Goal: Task Accomplishment & Management: Use online tool/utility

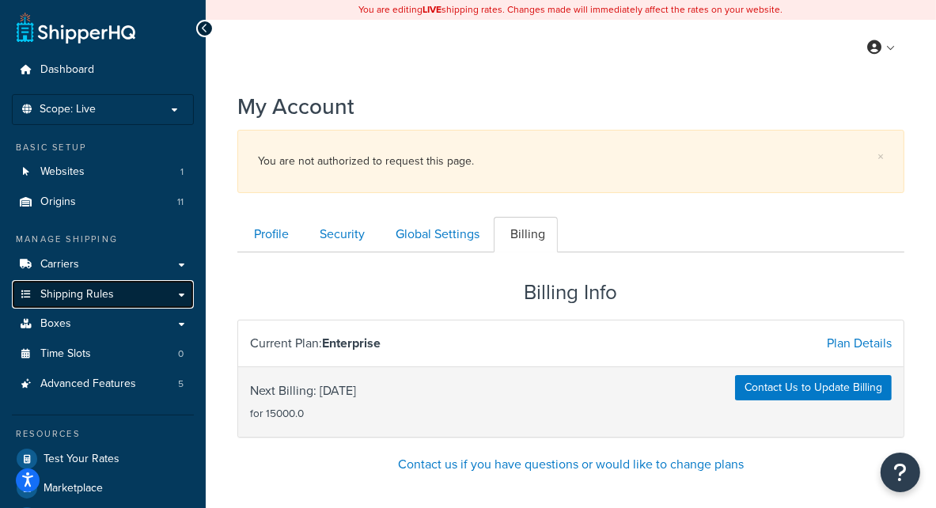
click at [91, 306] on link "Shipping Rules" at bounding box center [103, 294] width 182 height 29
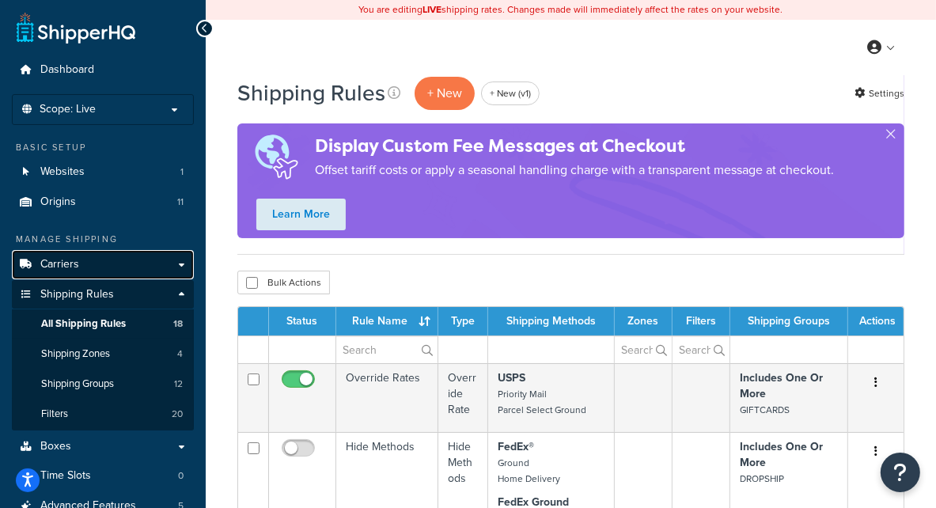
click at [132, 272] on link "Carriers" at bounding box center [103, 264] width 182 height 29
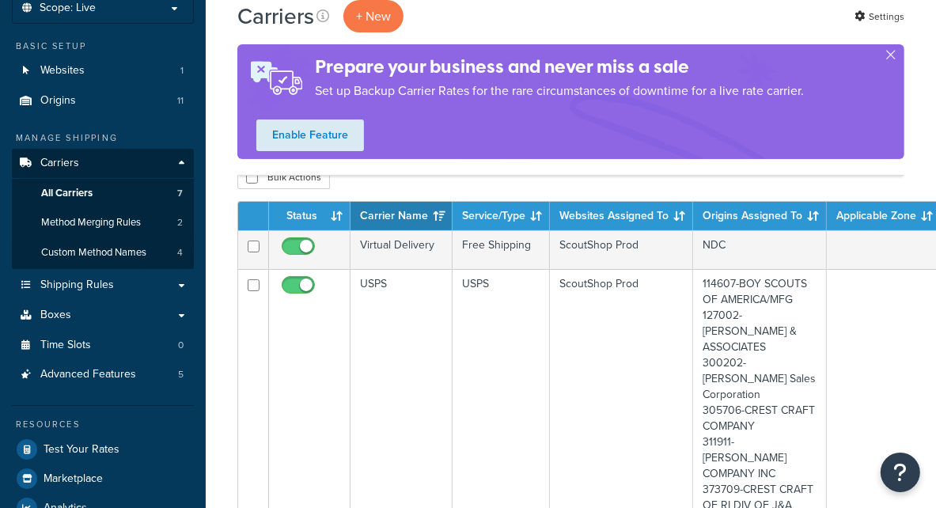
scroll to position [111, 0]
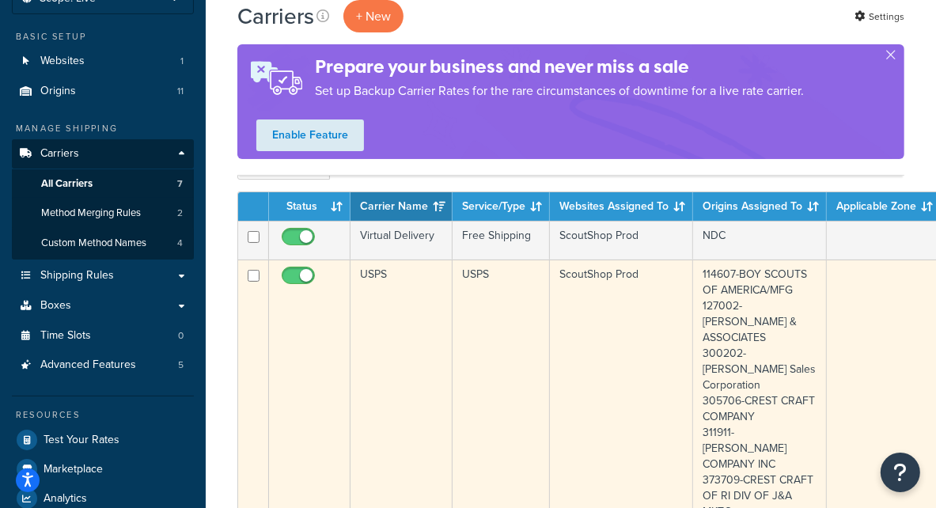
click at [393, 316] on td "USPS" at bounding box center [402, 480] width 102 height 441
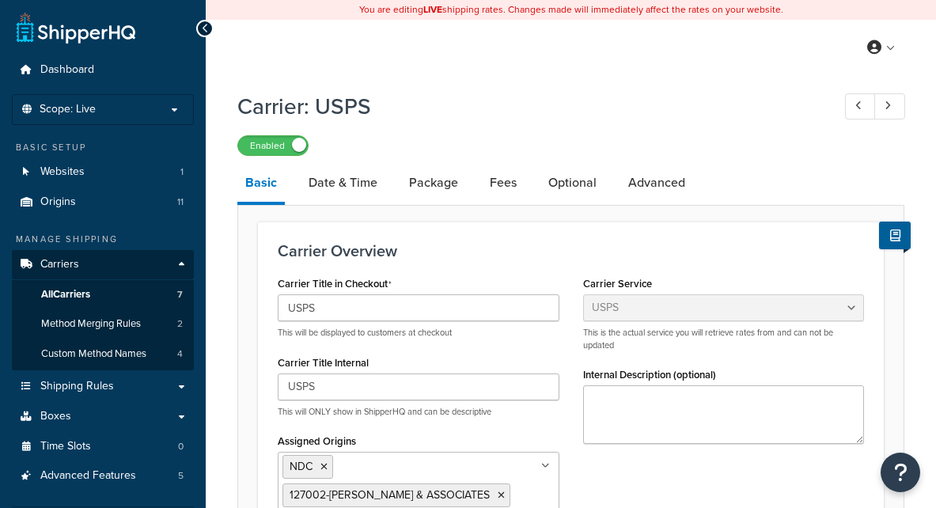
select select "usps"
select select "PLUS"
click at [501, 193] on link "Fees" at bounding box center [503, 183] width 43 height 38
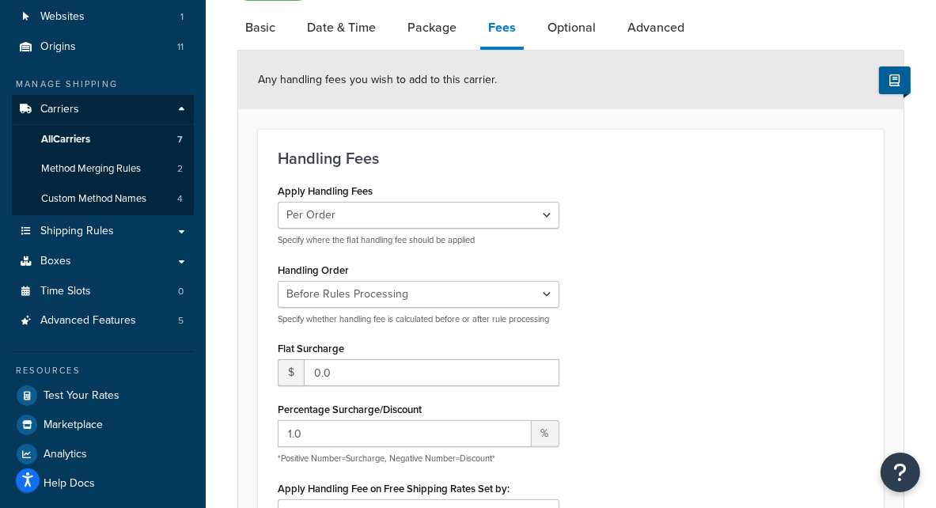
scroll to position [147, 0]
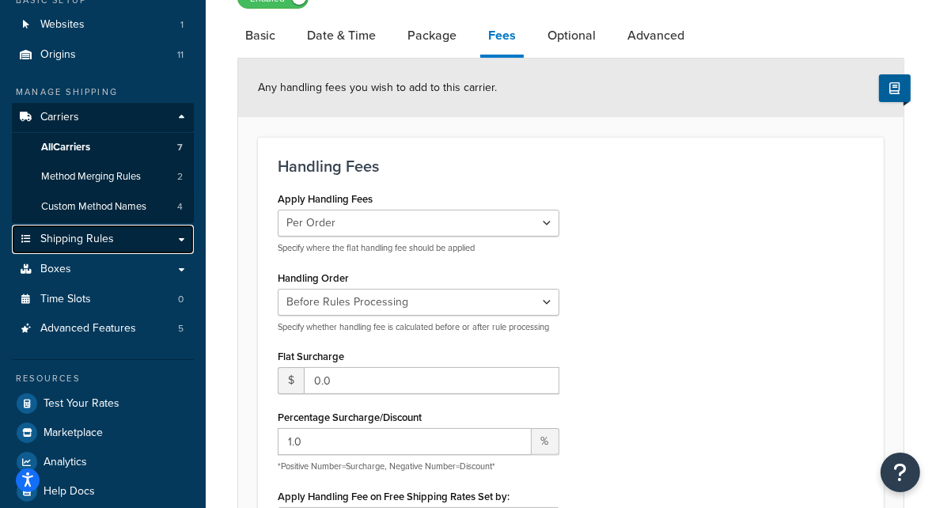
click at [142, 241] on link "Shipping Rules" at bounding box center [103, 239] width 182 height 29
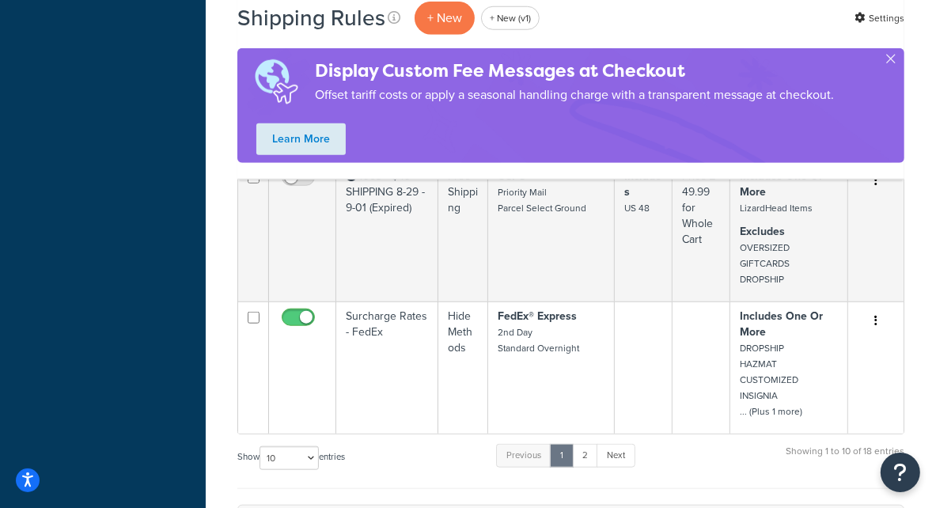
scroll to position [1096, 0]
click at [298, 446] on select "10 15 25 50 100 1000" at bounding box center [289, 456] width 59 height 24
select select "50"
click at [261, 444] on select "10 15 25 50 100 1000" at bounding box center [289, 456] width 59 height 24
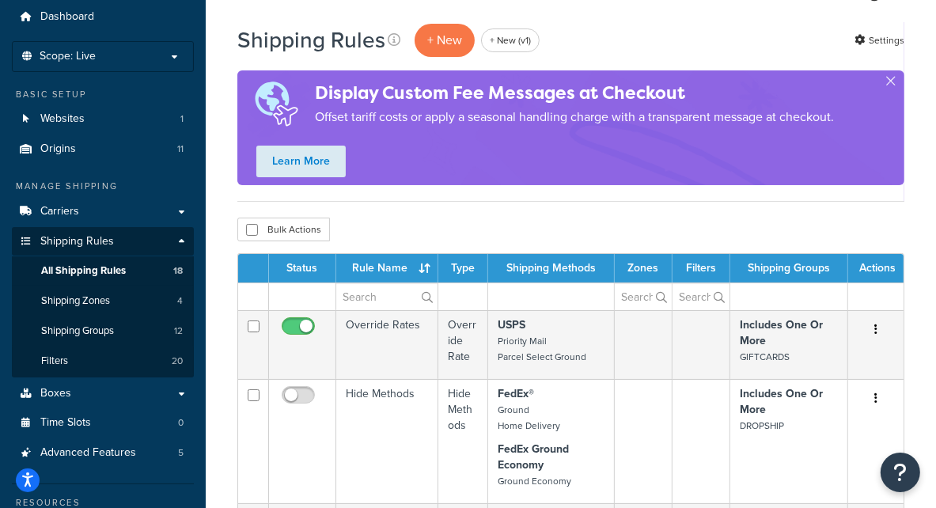
scroll to position [51, 0]
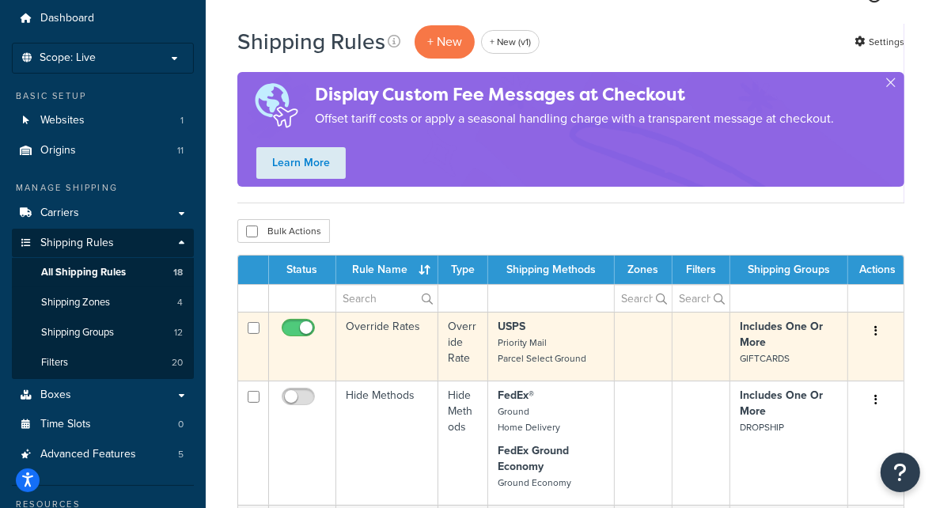
click at [405, 353] on td "Override Rates" at bounding box center [387, 346] width 102 height 69
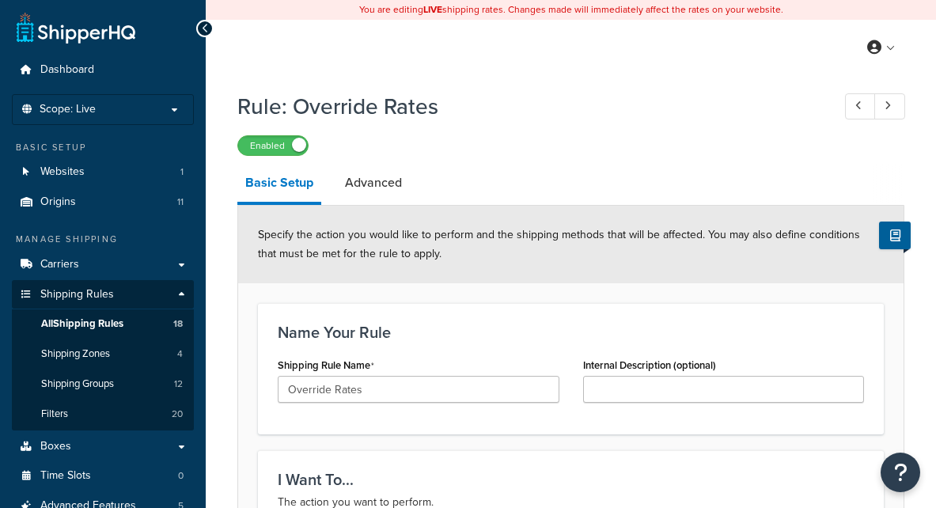
select select "OVERRIDE"
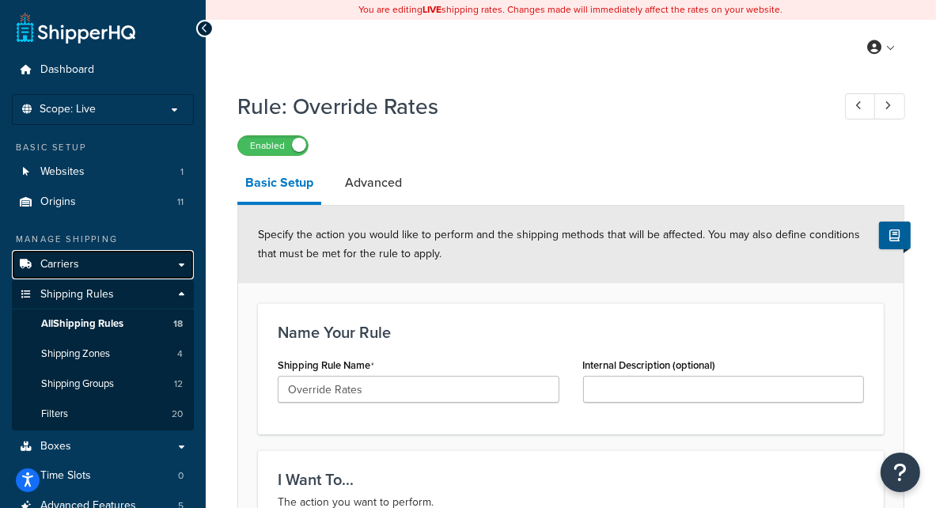
click at [83, 264] on link "Carriers" at bounding box center [103, 264] width 182 height 29
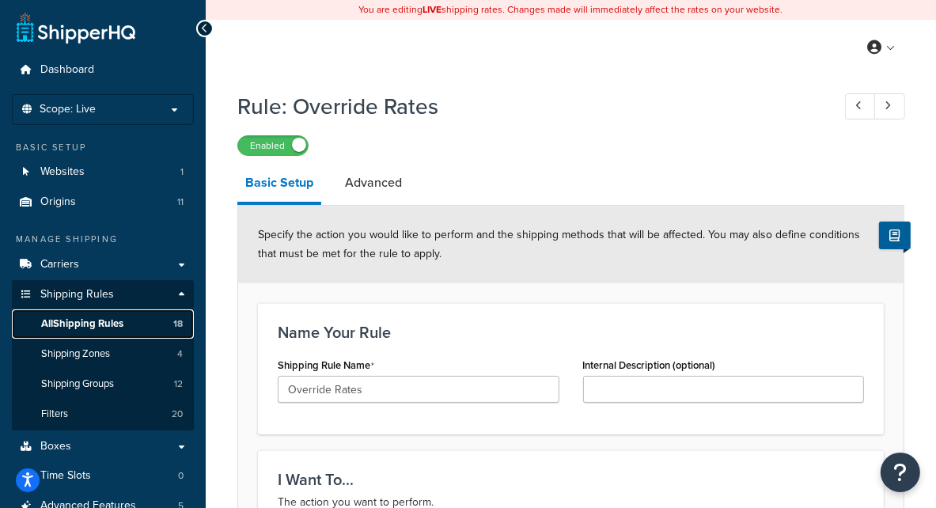
click at [115, 317] on span "All Shipping Rules" at bounding box center [82, 323] width 82 height 13
